Goal: Task Accomplishment & Management: Manage account settings

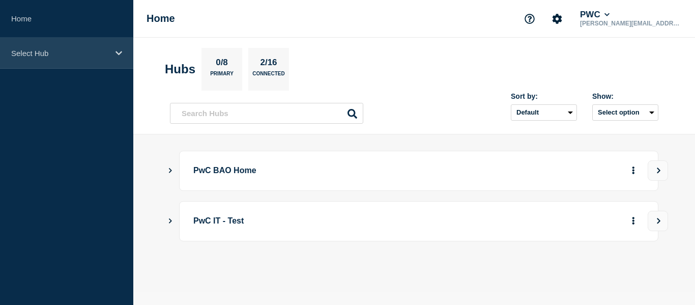
click at [68, 53] on p "Select Hub" at bounding box center [60, 53] width 98 height 9
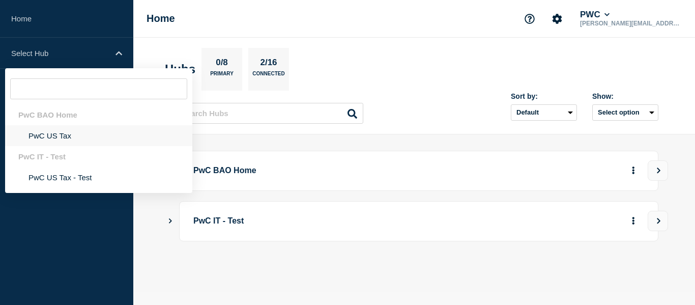
click at [47, 131] on li "PwC US Tax" at bounding box center [98, 135] width 187 height 21
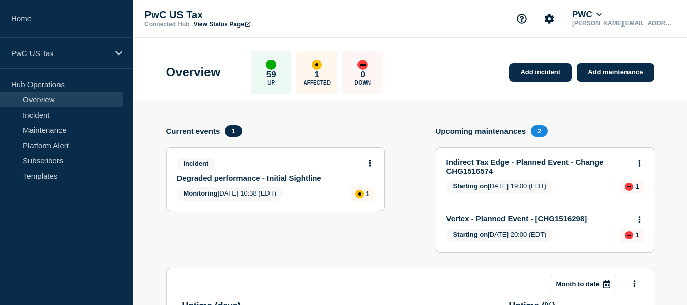
click at [642, 162] on button at bounding box center [640, 163] width 9 height 9
click at [634, 198] on link "Edit maintenance" at bounding box center [638, 201] width 55 height 8
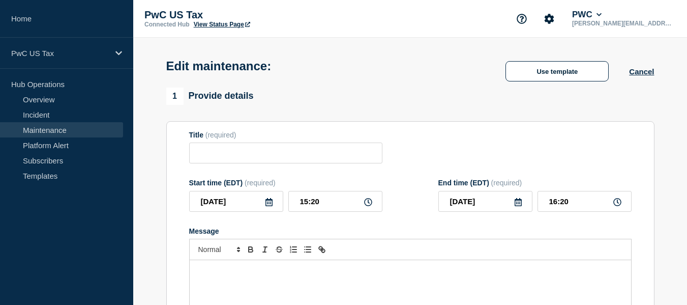
type input "Indirect Tax Edge - Planned Event - Change CHG1516574"
type input "[DATE]"
type input "19:00"
type input "[DATE]"
type input "21:00"
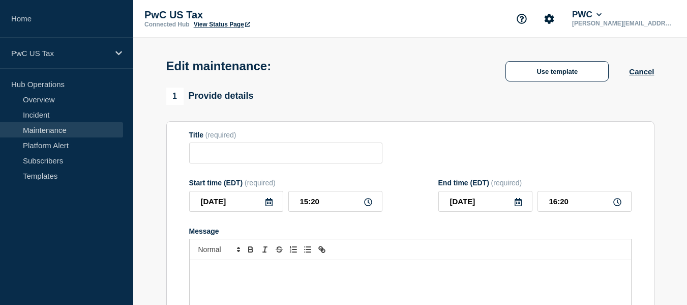
checkbox input "true"
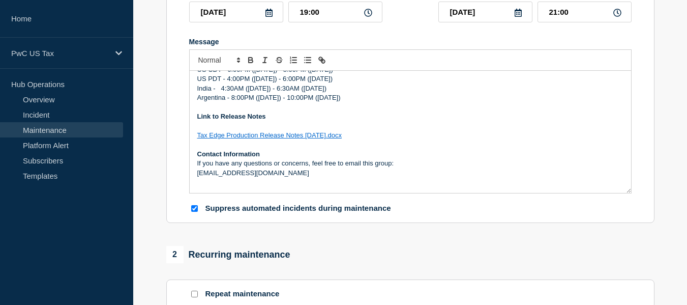
scroll to position [181, 0]
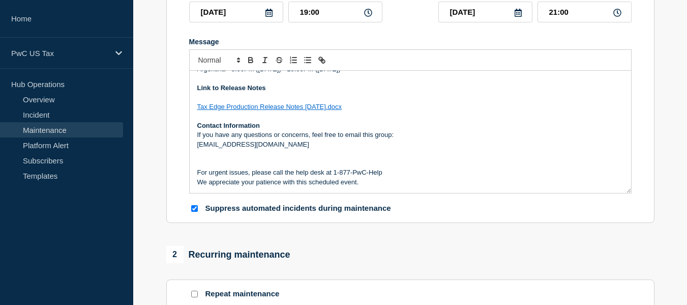
click at [317, 109] on link "Tax Edge Production Release Notes [DATE].docx" at bounding box center [269, 107] width 145 height 8
click at [397, 130] on p "Contact Information" at bounding box center [410, 125] width 426 height 9
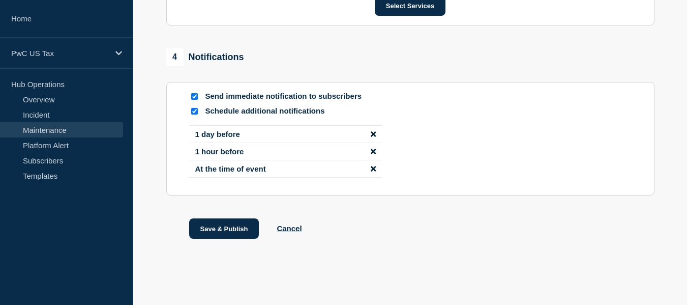
scroll to position [667, 0]
click at [235, 231] on button "Save & Publish" at bounding box center [224, 228] width 70 height 20
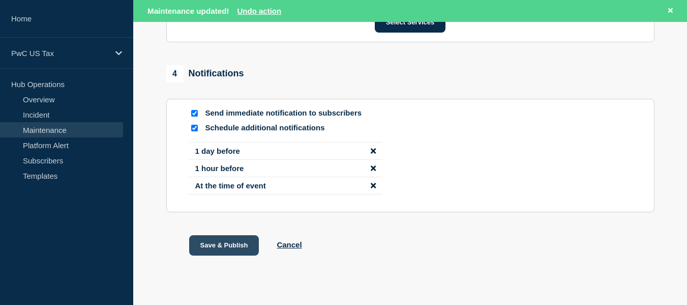
scroll to position [688, 0]
